Goal: Information Seeking & Learning: Learn about a topic

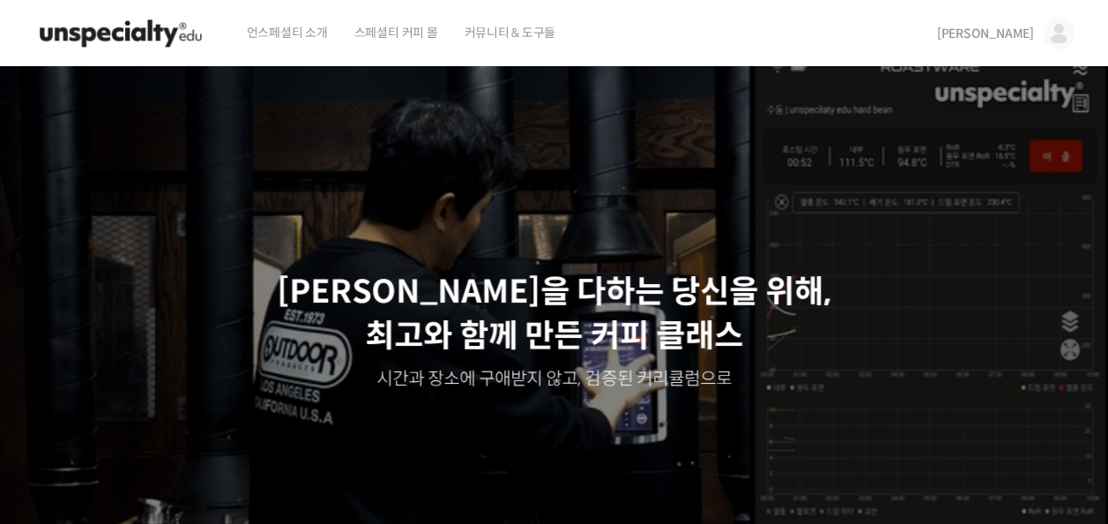
click at [1009, 31] on span "[PERSON_NAME]" at bounding box center [985, 34] width 97 height 16
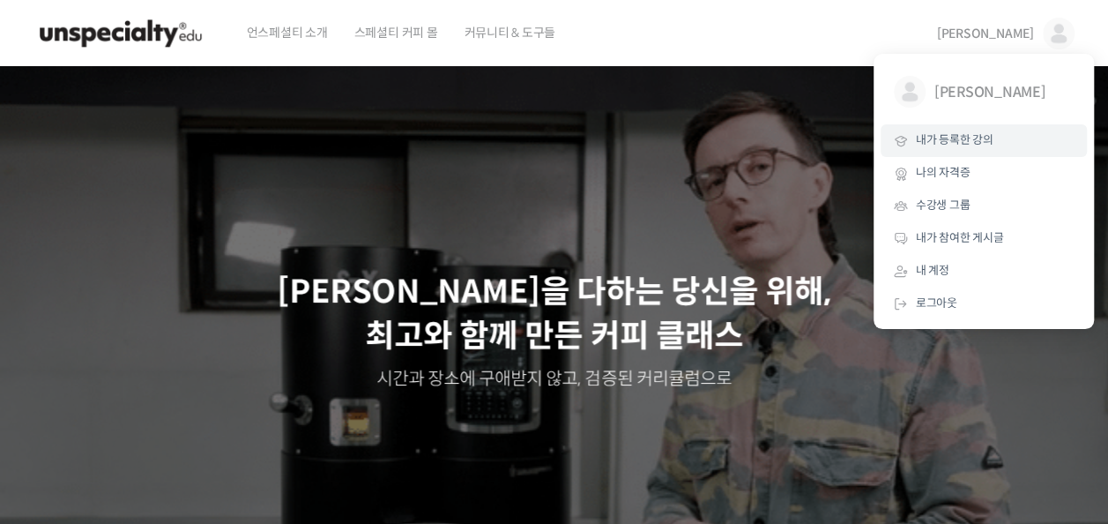
click at [992, 146] on link "내가 등록한 강의" at bounding box center [983, 140] width 206 height 33
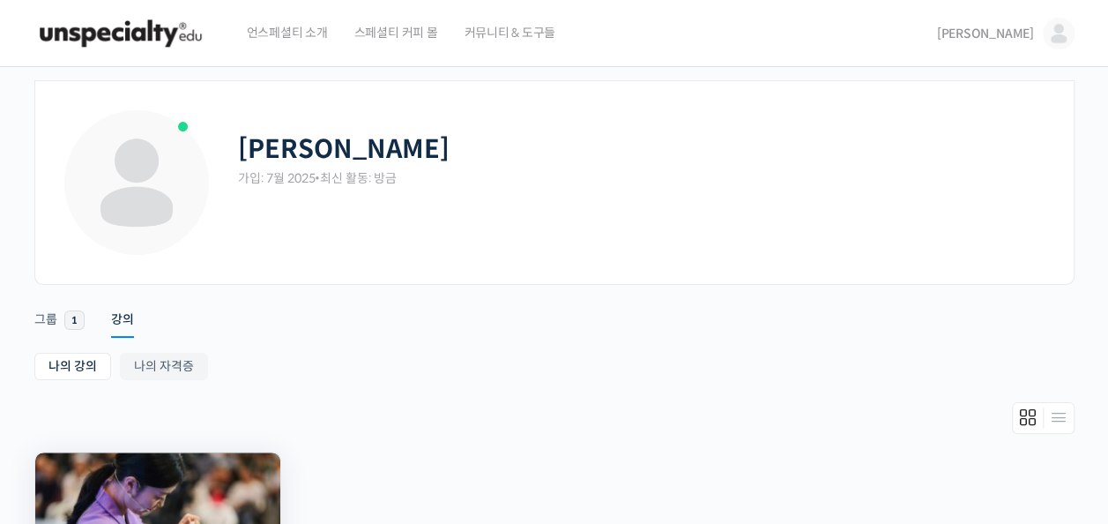
click at [212, 492] on img at bounding box center [157, 516] width 245 height 128
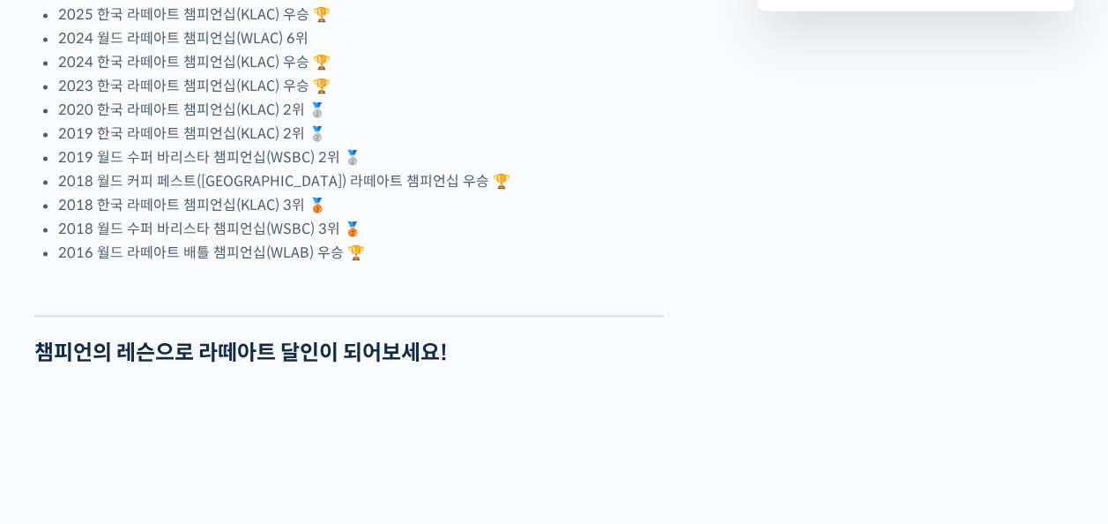
scroll to position [1403, 0]
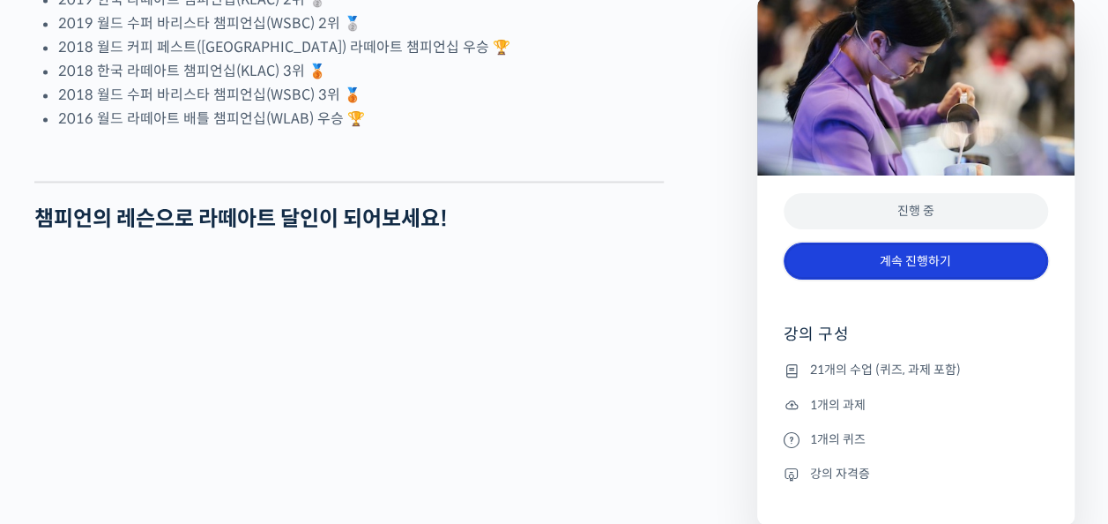
click at [923, 259] on link "계속 진행하기" at bounding box center [916, 261] width 264 height 38
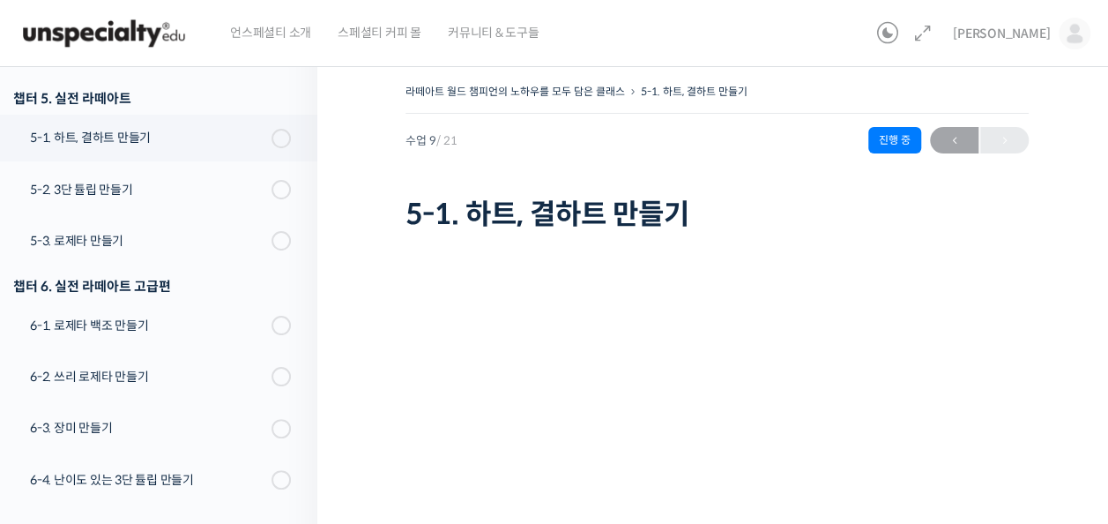
scroll to position [750, 0]
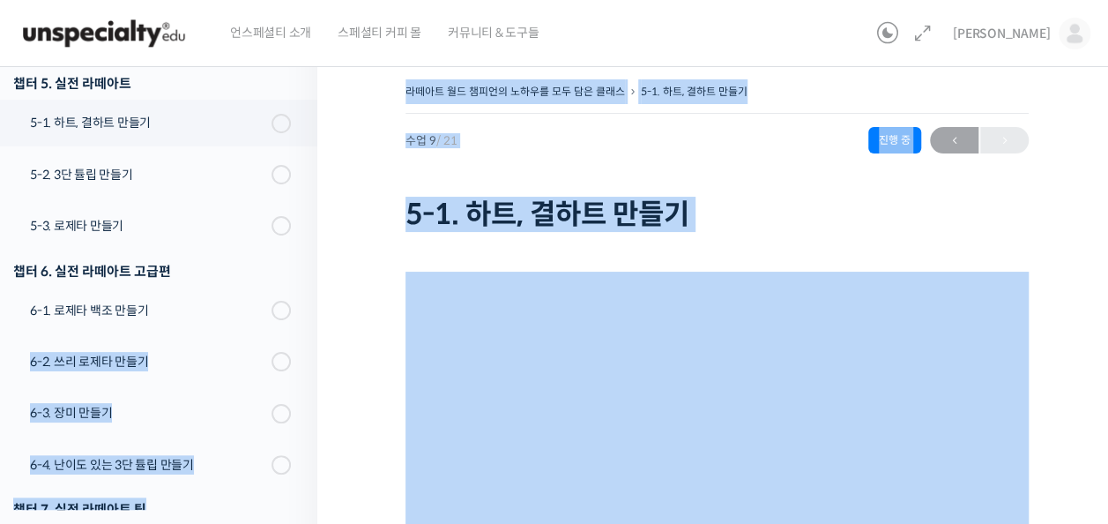
drag, startPoint x: 317, startPoint y: 323, endPoint x: 316, endPoint y: 287, distance: 36.2
click at [316, 287] on div "강의로 돌아가기 라떼아트 월드 챔피언의 노하우를 모두 담은 클래스 38% 진행 최근 활동: [DATE] 3:10 오후 챕터 1. 라떼아트 강의…" at bounding box center [553, 445] width 1125 height 785
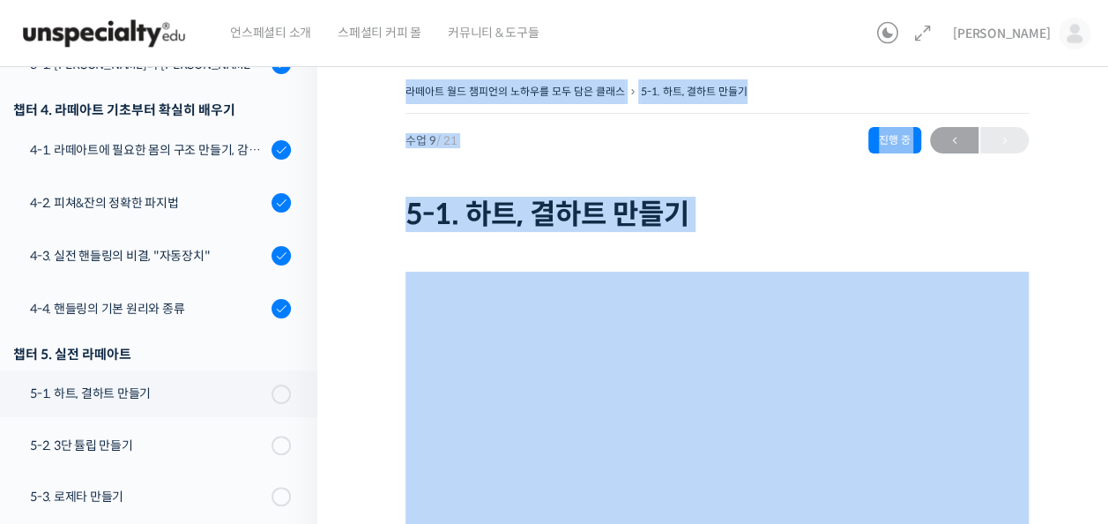
scroll to position [440, 0]
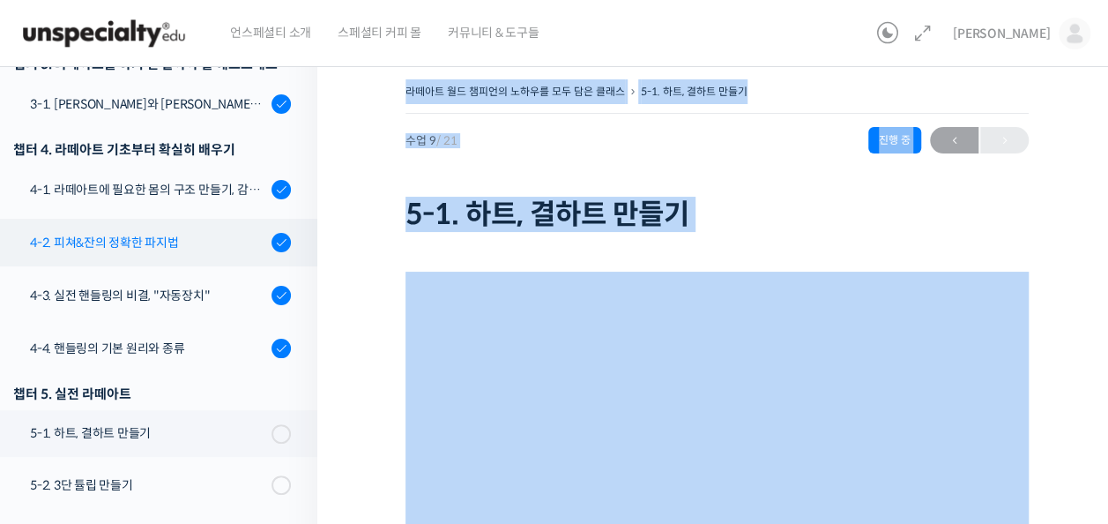
click at [139, 245] on div "4-2. 피쳐&잔의 정확한 파지법" at bounding box center [148, 242] width 236 height 19
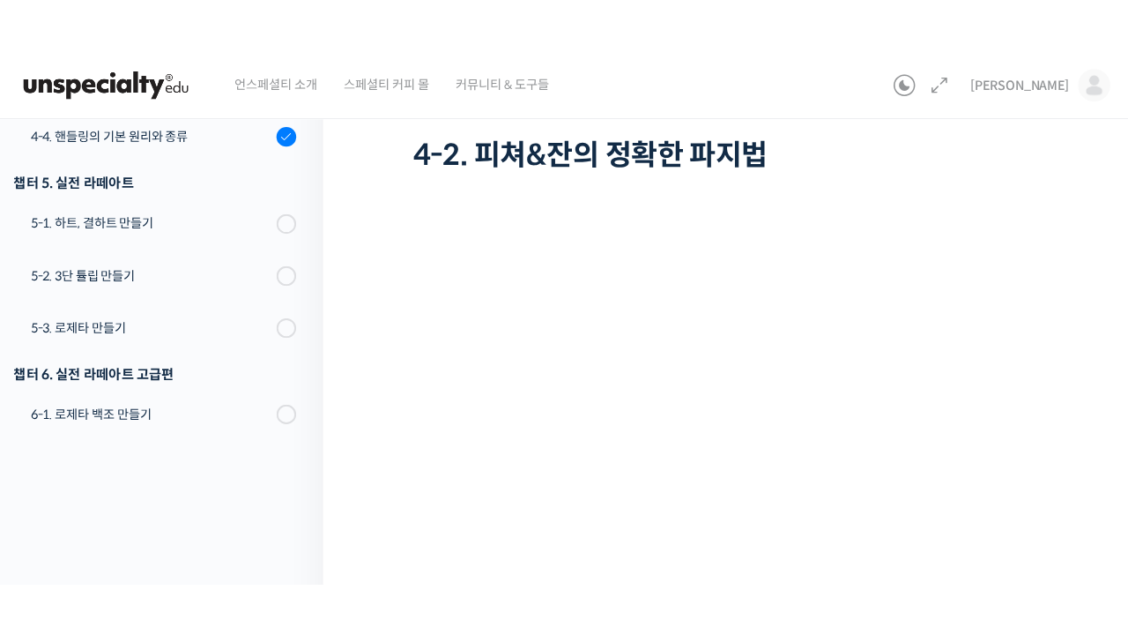
scroll to position [111, 0]
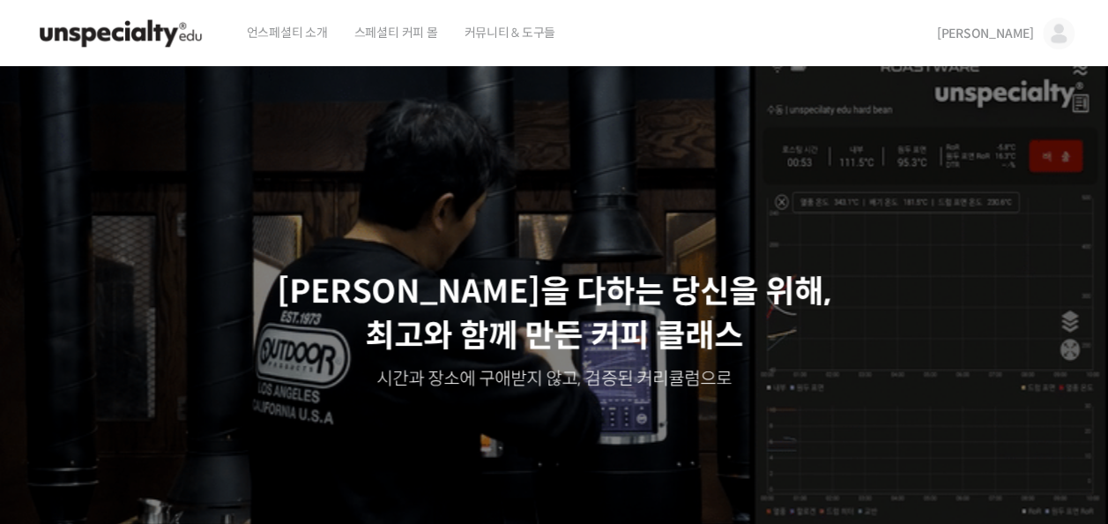
click at [1021, 37] on span "[PERSON_NAME]" at bounding box center [985, 34] width 97 height 16
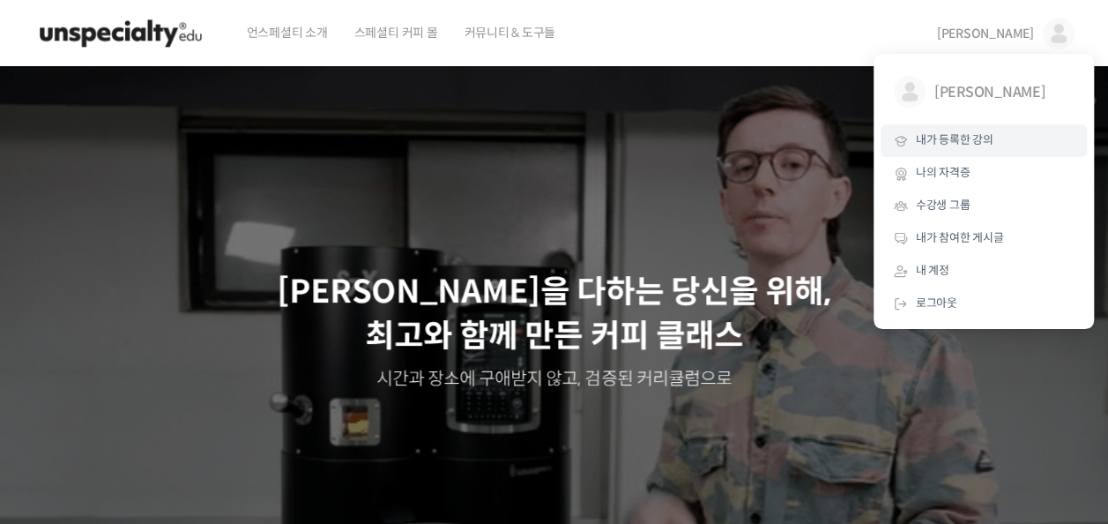
click at [982, 136] on span "내가 등록한 강의" at bounding box center [955, 139] width 78 height 15
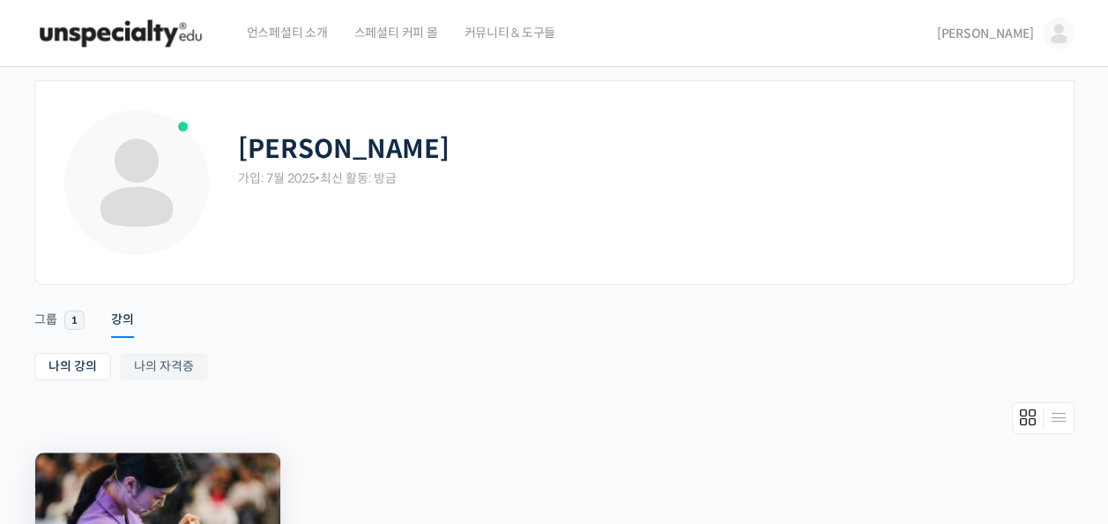
click at [239, 474] on img at bounding box center [157, 516] width 245 height 128
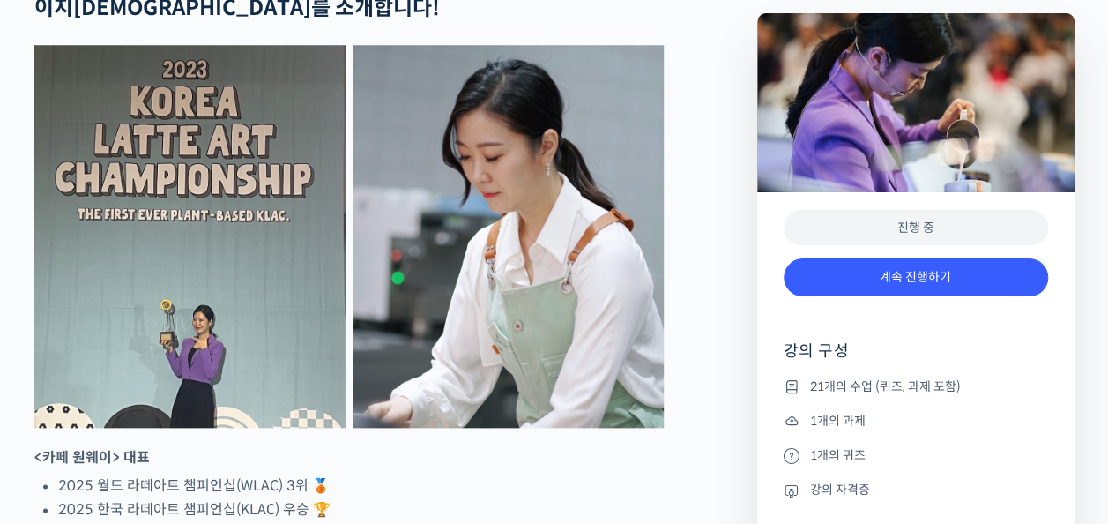
scroll to position [842, 0]
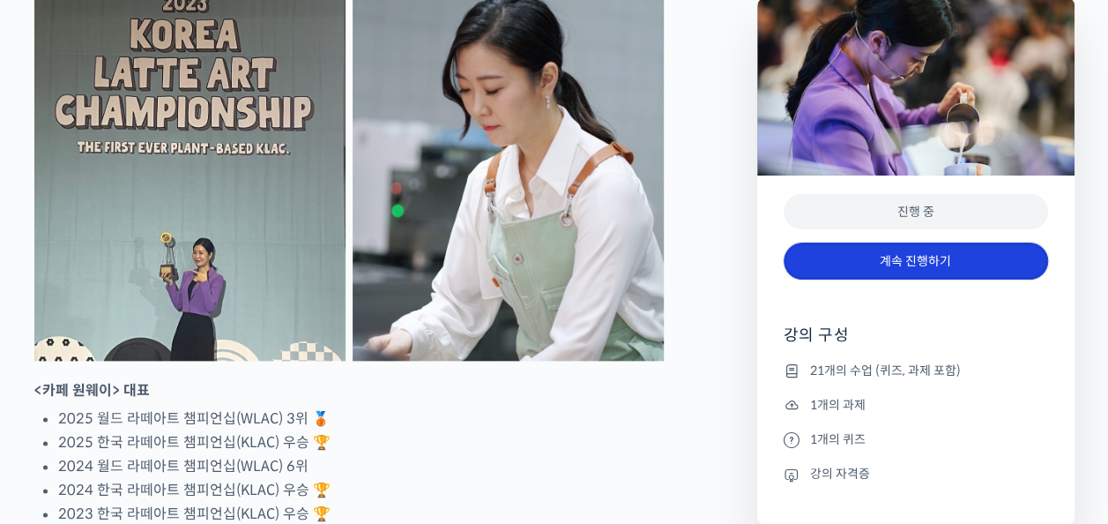
click at [936, 266] on link "계속 진행하기" at bounding box center [916, 261] width 264 height 38
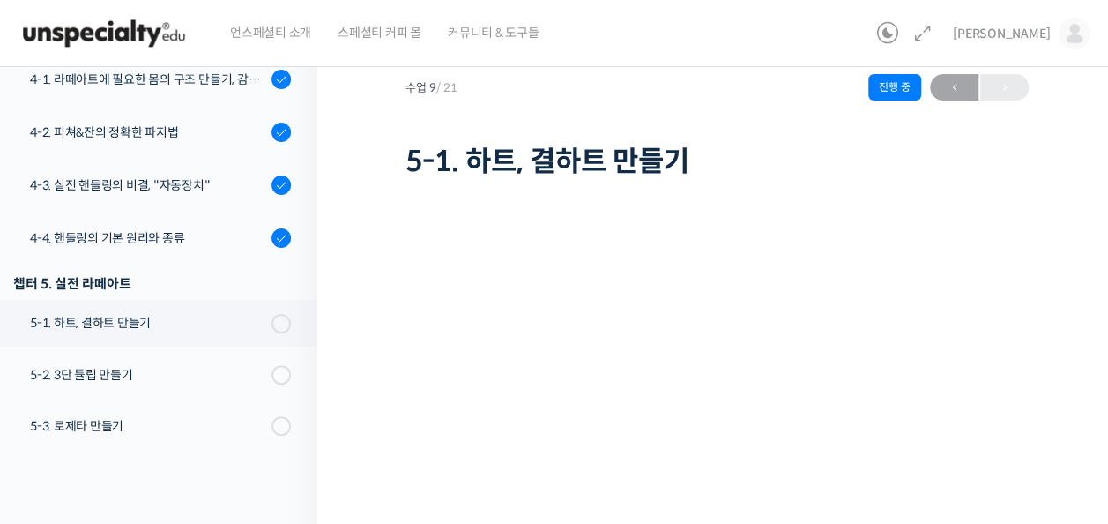
scroll to position [430, 0]
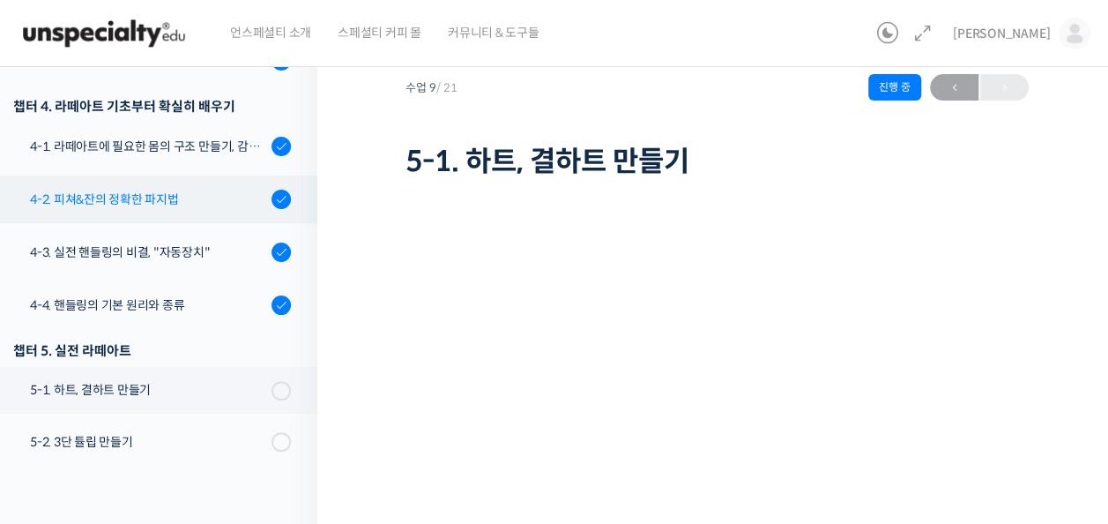
click at [184, 196] on div "4-2. 피쳐&잔의 정확한 파지법" at bounding box center [148, 198] width 236 height 19
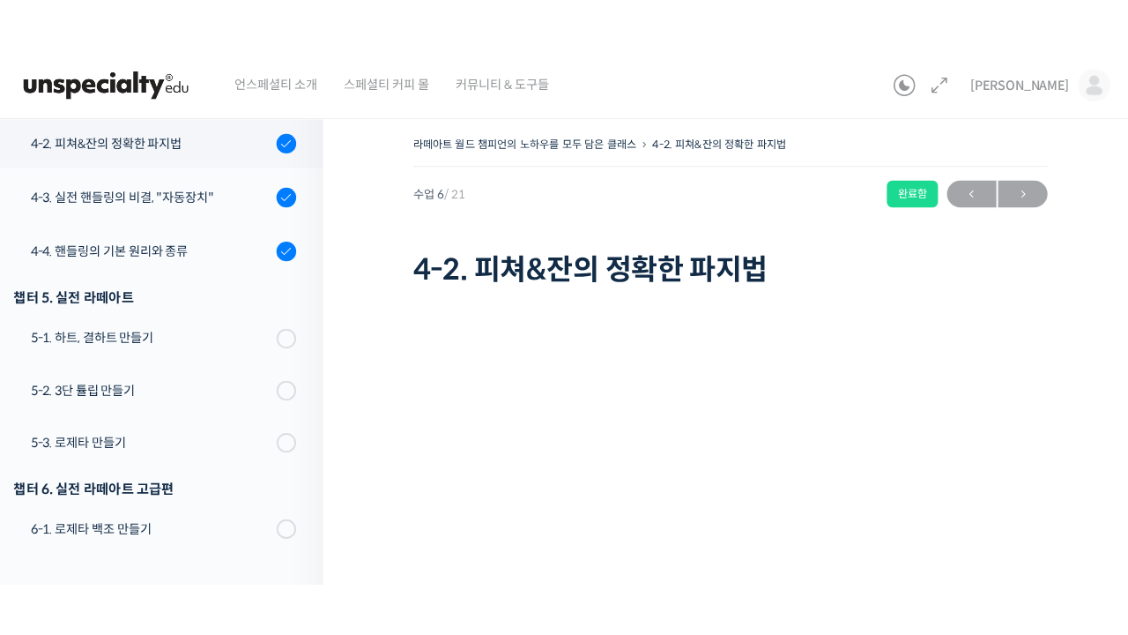
scroll to position [104, 0]
